Goal: Information Seeking & Learning: Stay updated

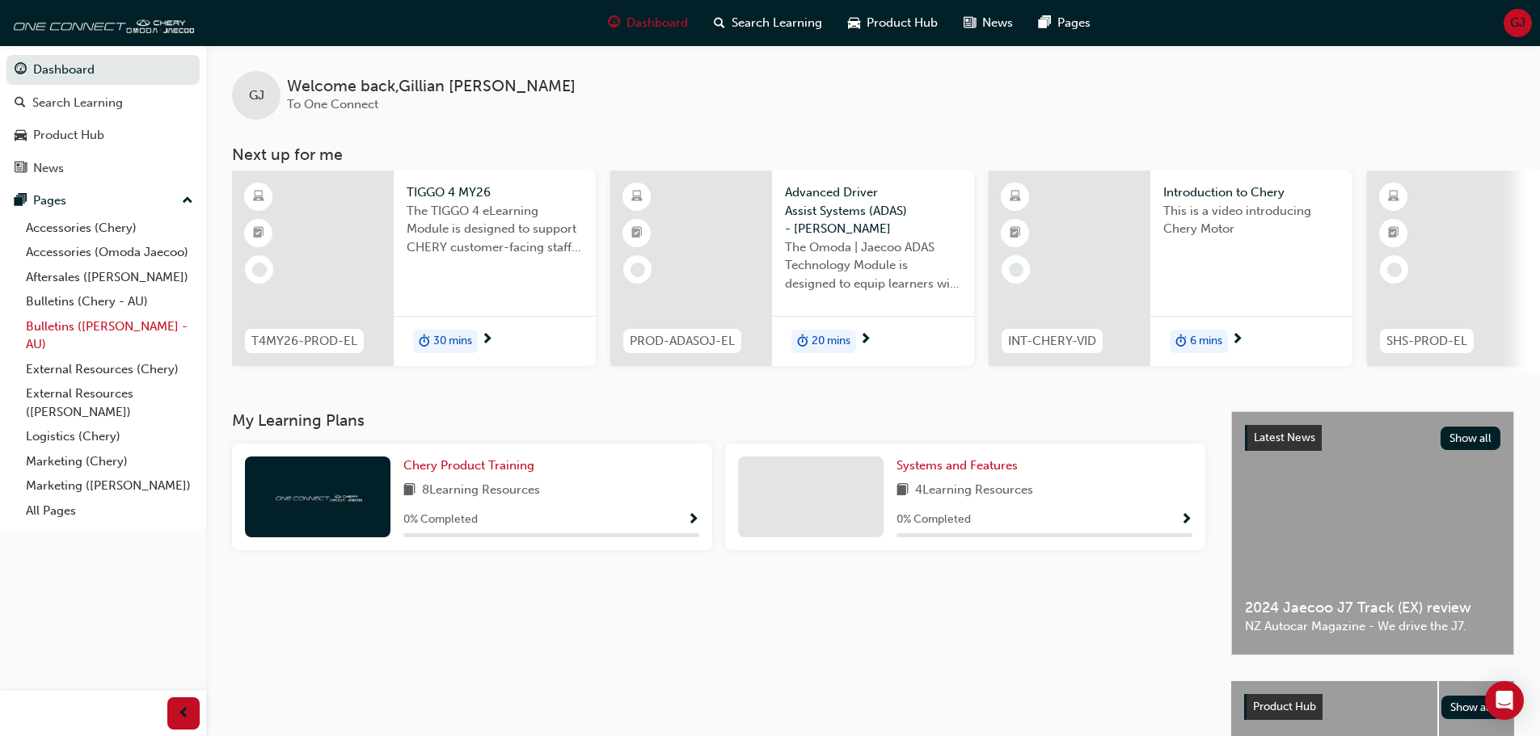
click at [145, 323] on link "Bulletins ([PERSON_NAME] - AU)" at bounding box center [109, 335] width 180 height 43
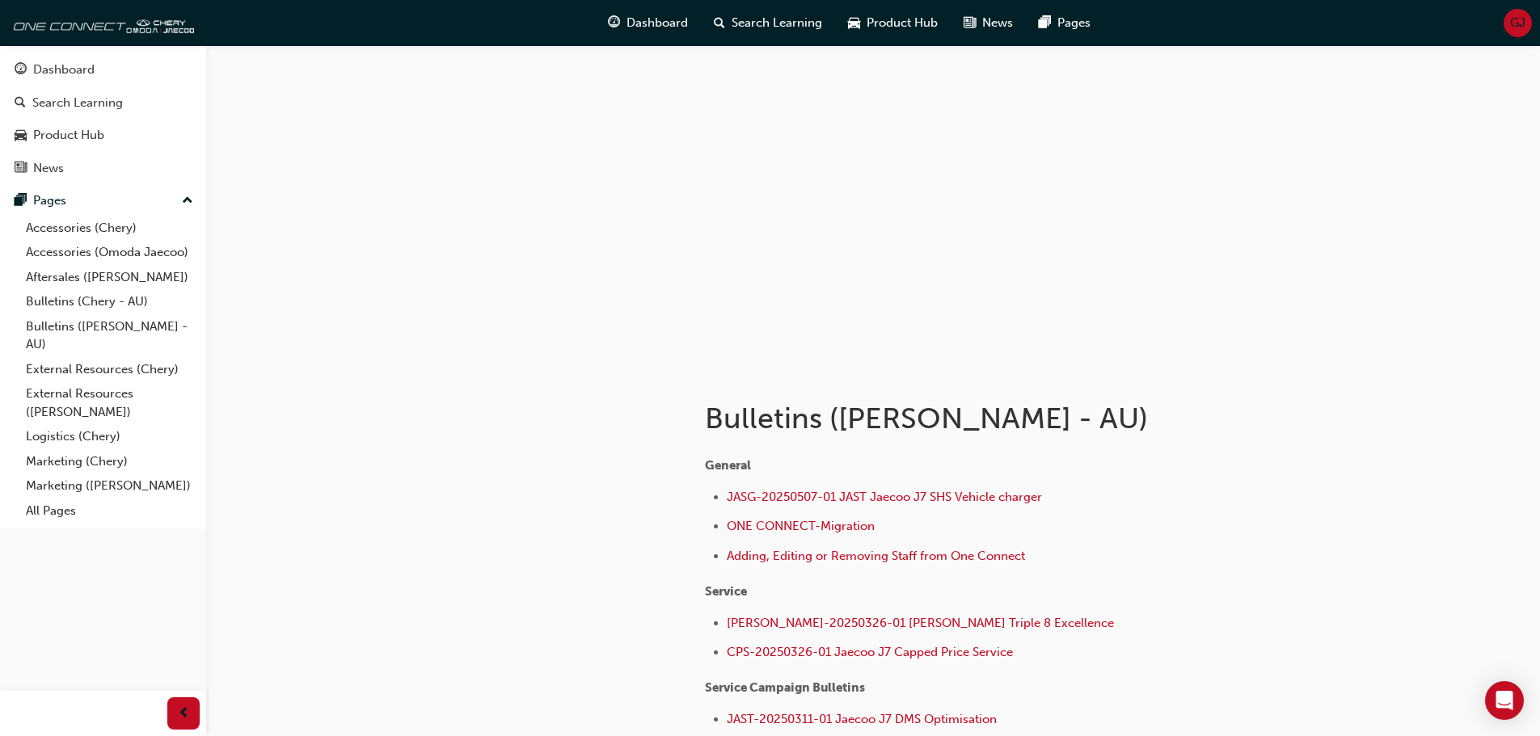
scroll to position [183, 0]
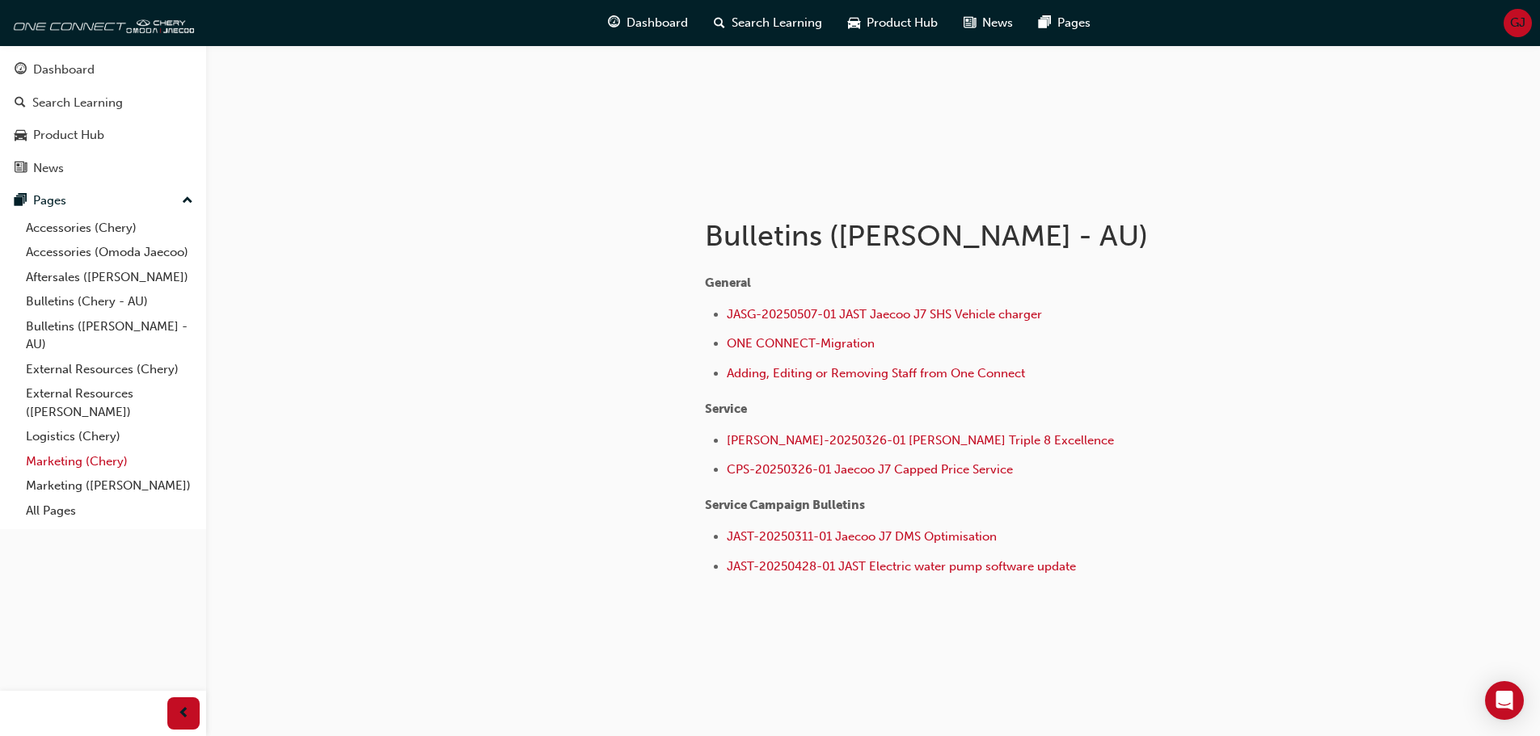
click at [90, 463] on link "Marketing (Chery)" at bounding box center [109, 461] width 180 height 25
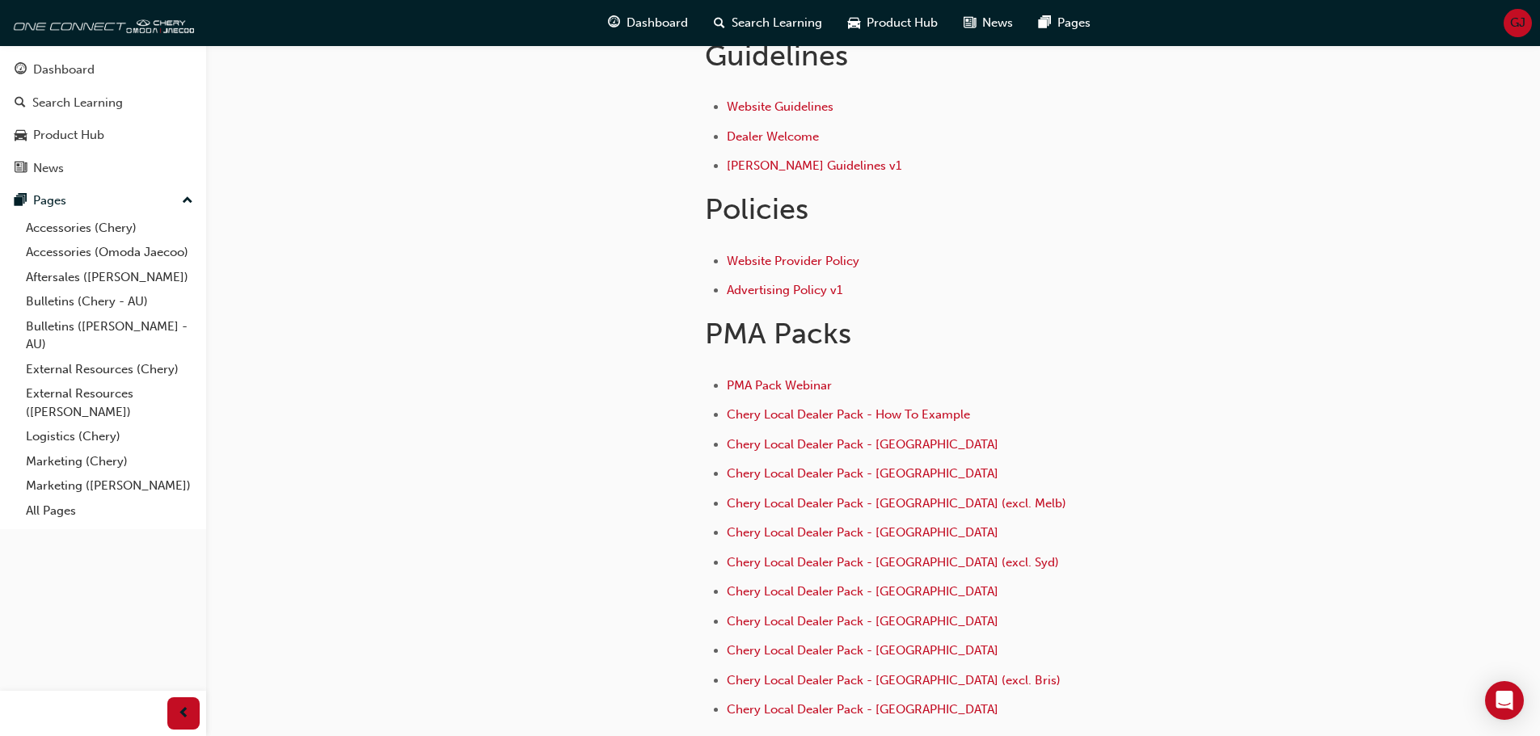
scroll to position [628, 0]
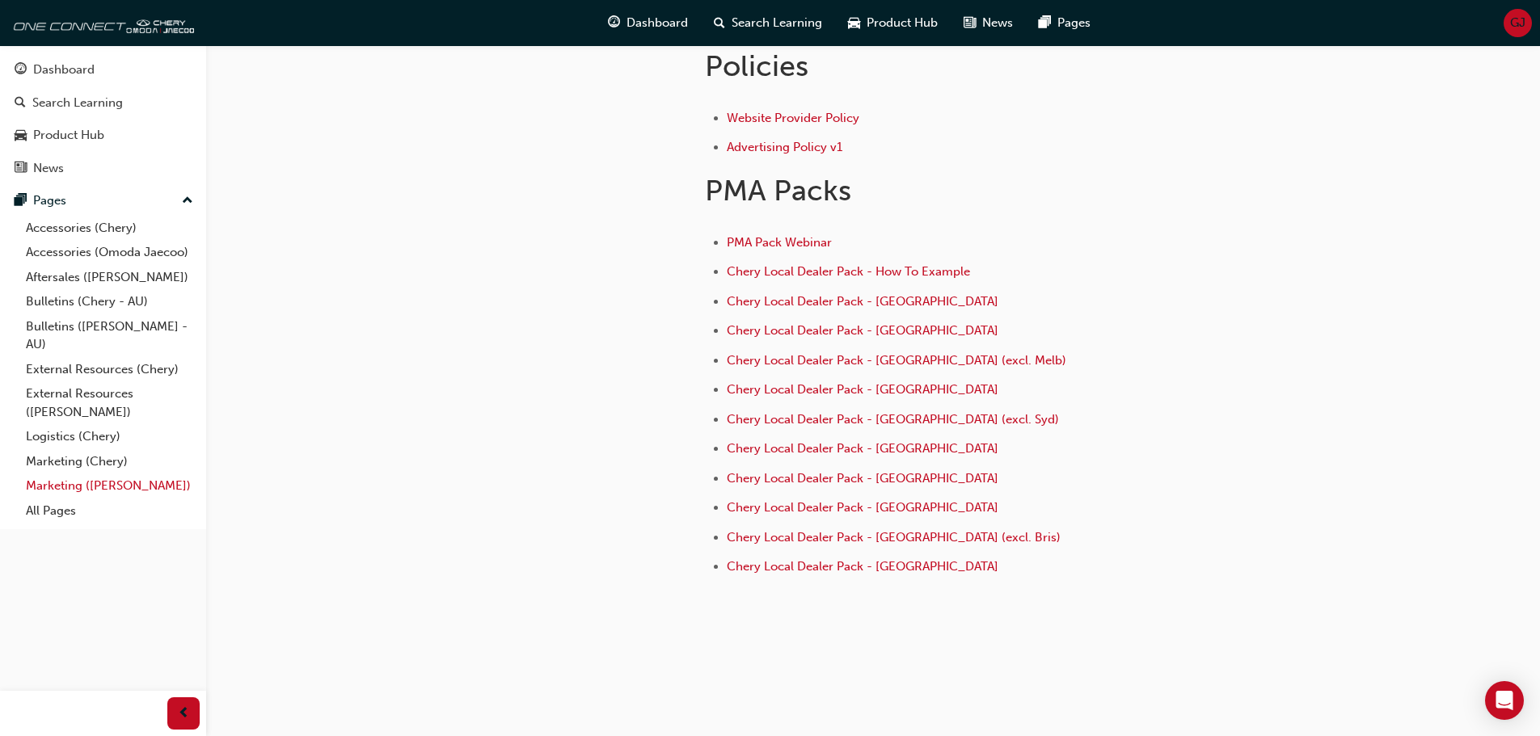
click at [99, 485] on link "Marketing ([PERSON_NAME])" at bounding box center [109, 486] width 180 height 25
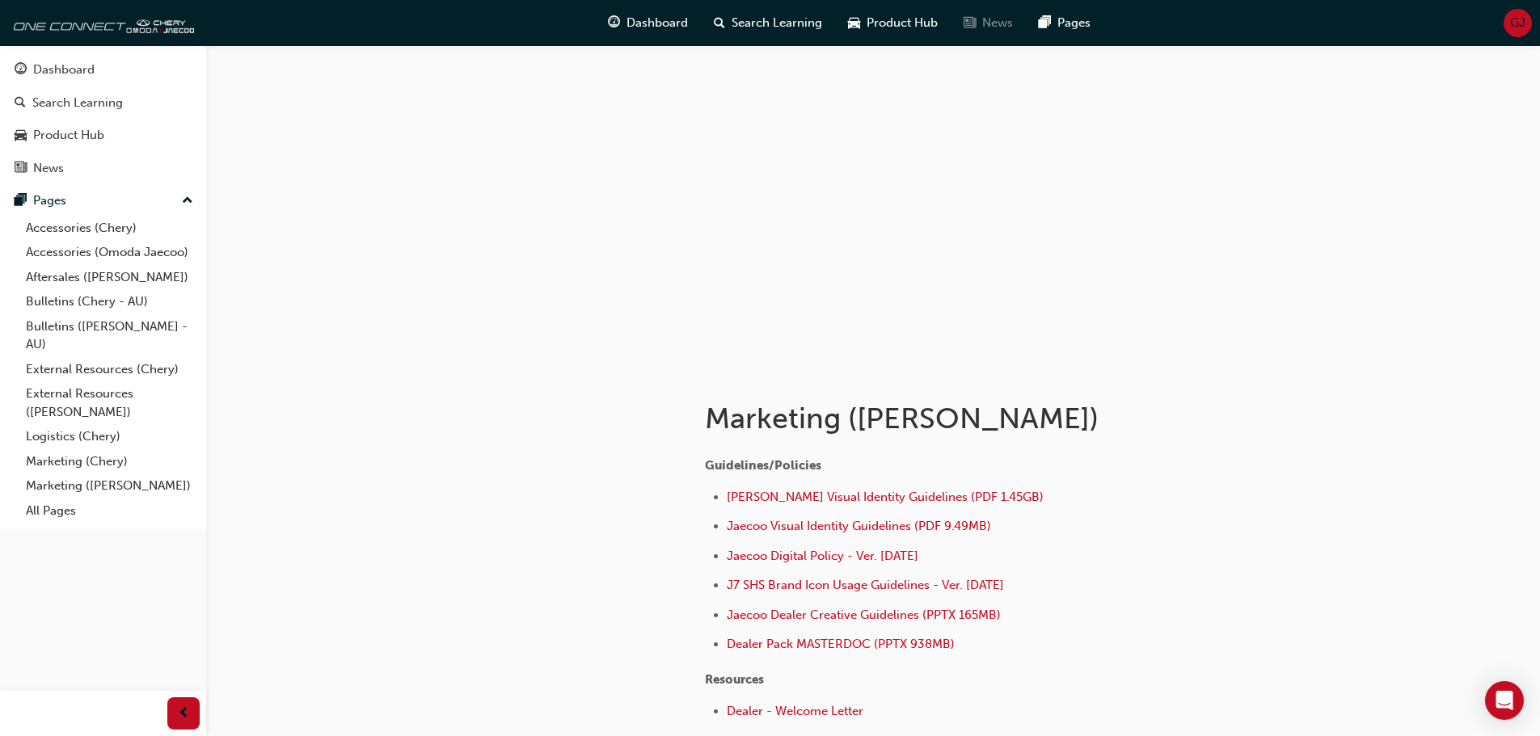
click at [1006, 27] on span "News" at bounding box center [997, 23] width 31 height 19
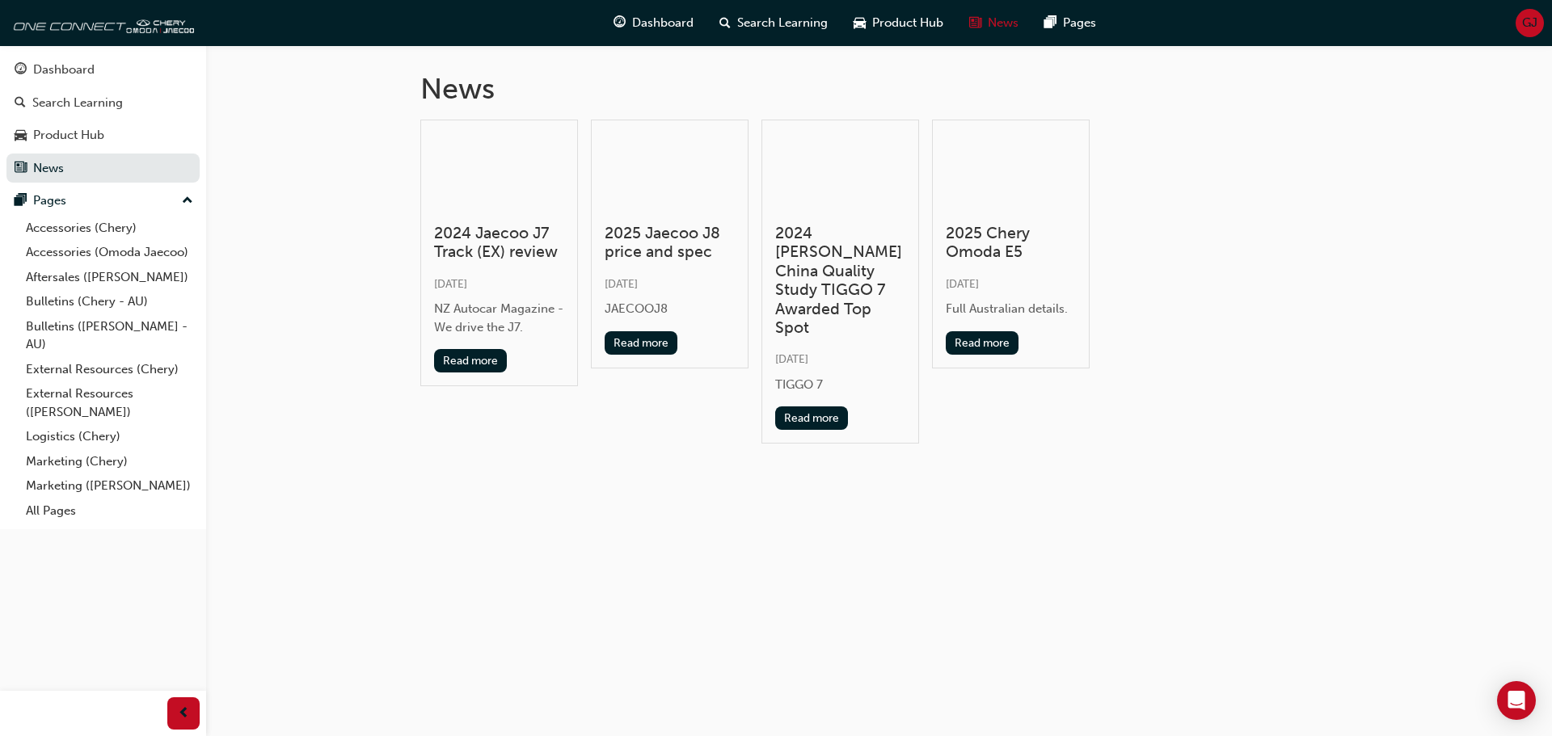
click at [559, 404] on div "2024 Jaecoo J7 Track (EX) review [DATE] NZ Autocar Magazine - We drive the J7. …" at bounding box center [499, 282] width 158 height 325
click at [646, 346] on button "Read more" at bounding box center [642, 342] width 74 height 23
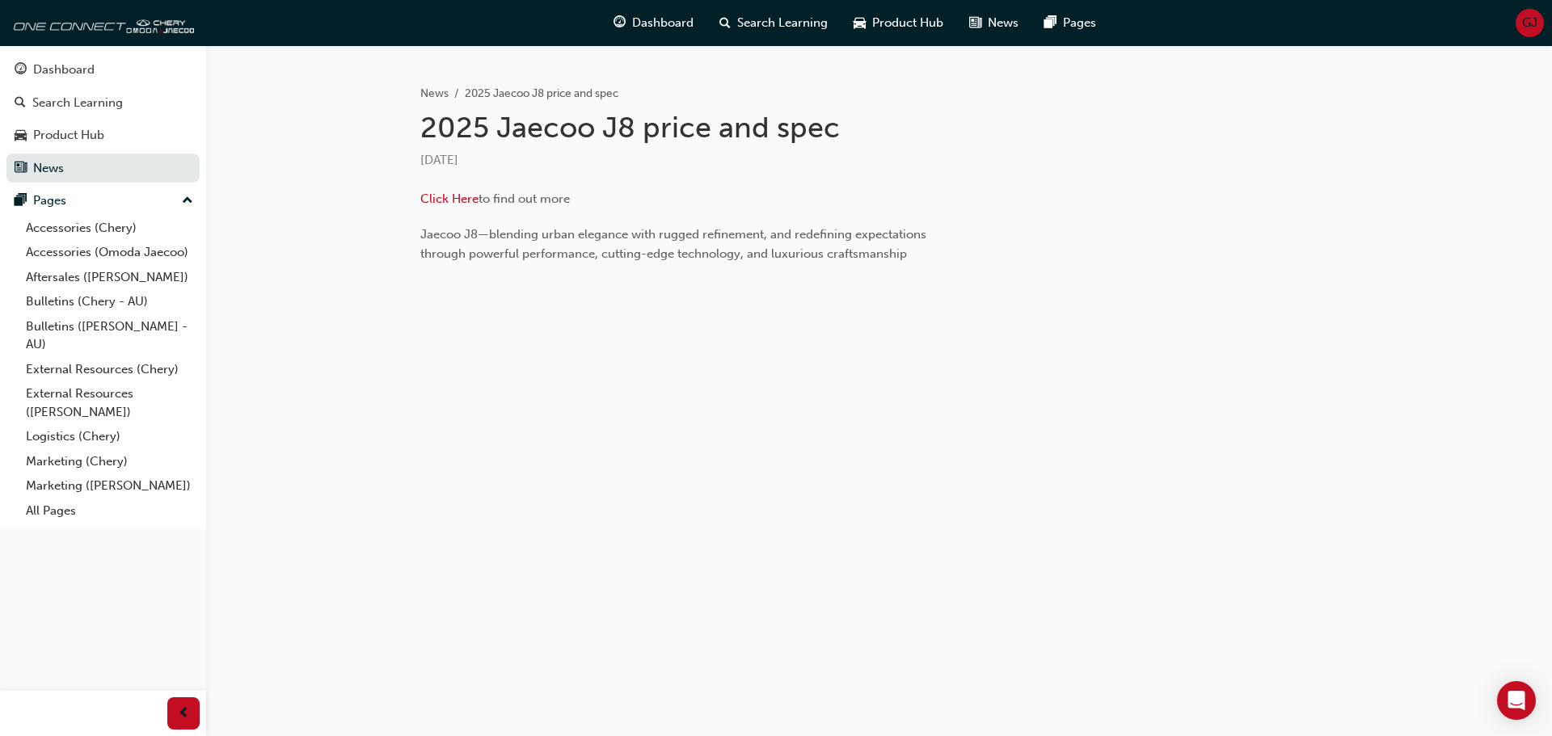
click at [328, 280] on div "News 2025 Jaecoo J8 price and spec 2025 Jaecoo J8 price and spec [DATE] Click H…" at bounding box center [879, 218] width 1346 height 346
click at [90, 141] on div "Product Hub" at bounding box center [68, 135] width 71 height 19
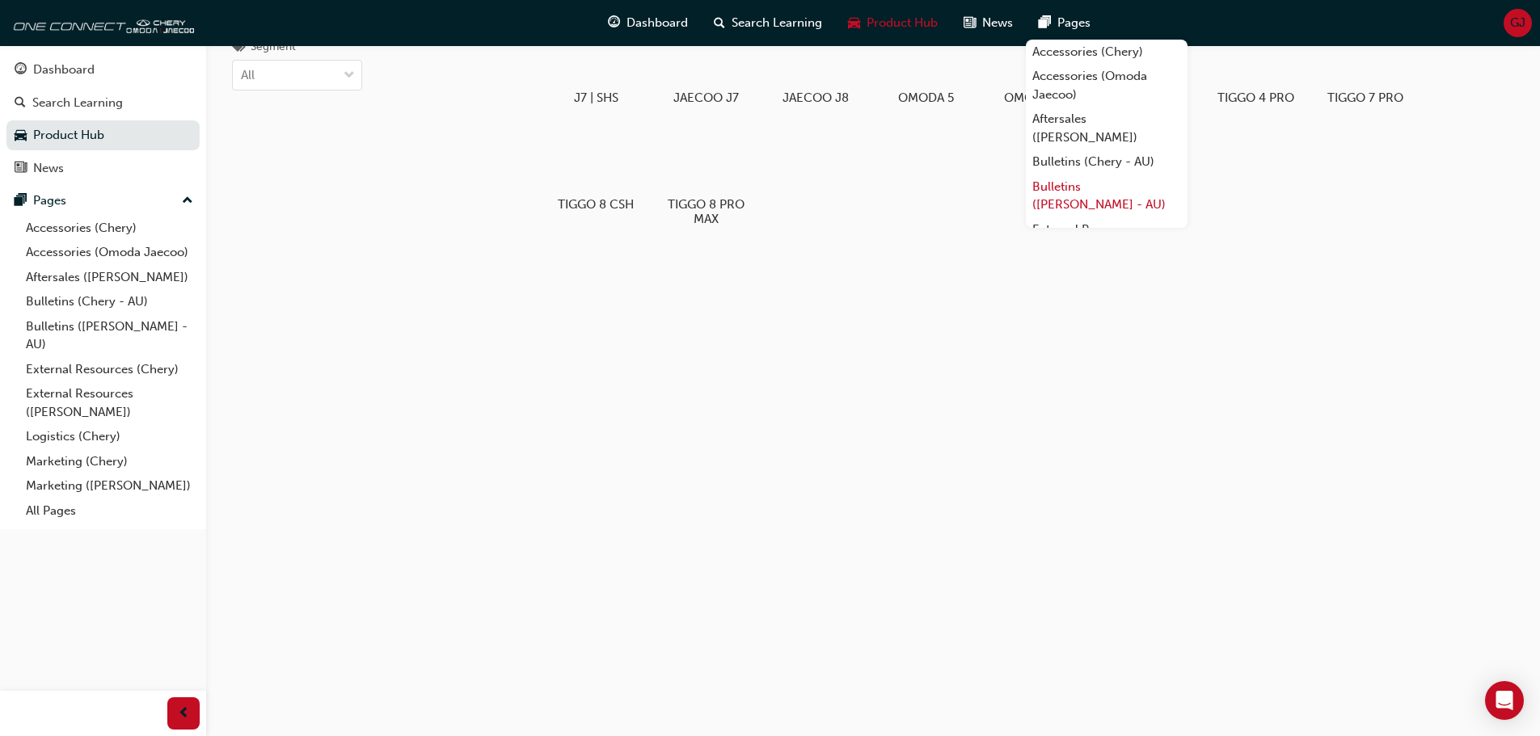
click at [1098, 191] on link "Bulletins ([PERSON_NAME] - AU)" at bounding box center [1107, 196] width 162 height 43
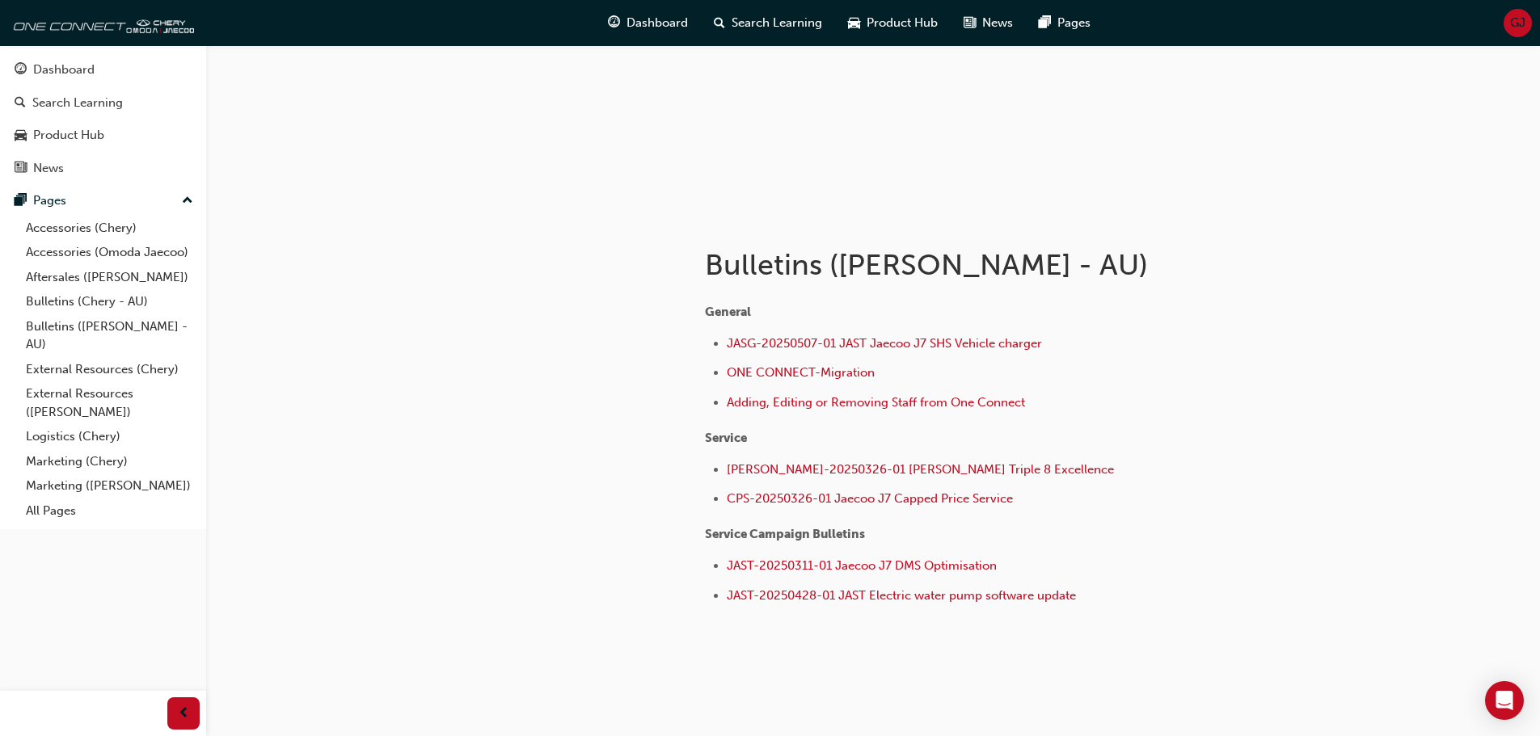
scroll to position [183, 0]
